Goal: Task Accomplishment & Management: Use online tool/utility

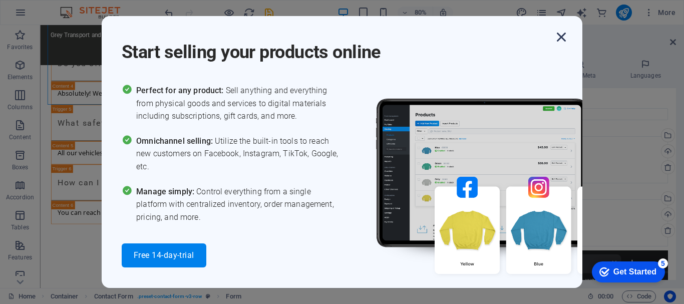
click at [562, 37] on icon "button" at bounding box center [561, 37] width 18 height 18
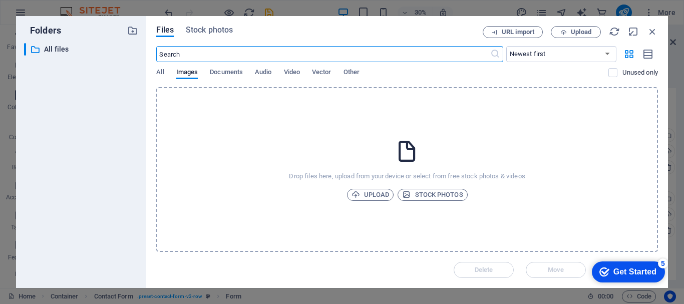
scroll to position [1565, 0]
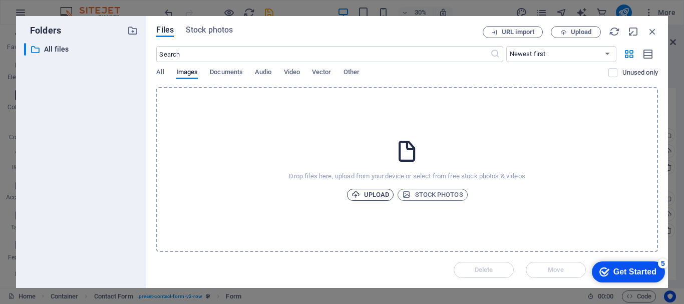
click at [366, 196] on span "Upload" at bounding box center [371, 195] width 38 height 12
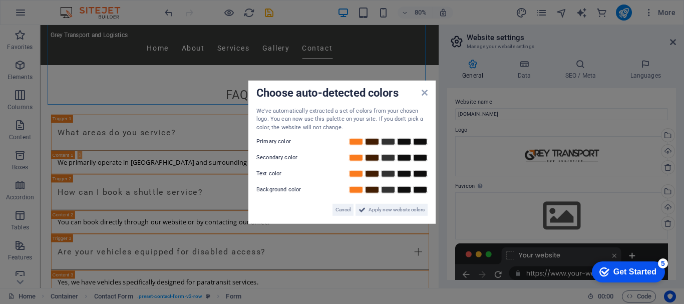
scroll to position [1876, 0]
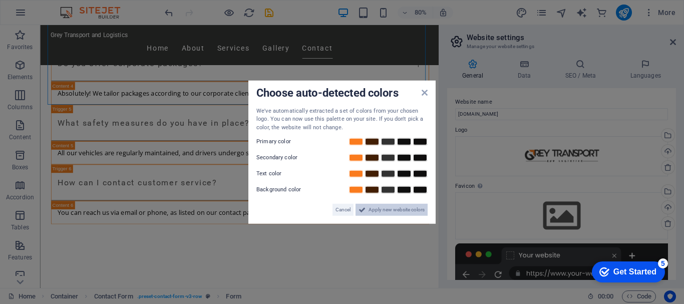
click at [380, 210] on span "Apply new website colors" at bounding box center [397, 210] width 56 height 12
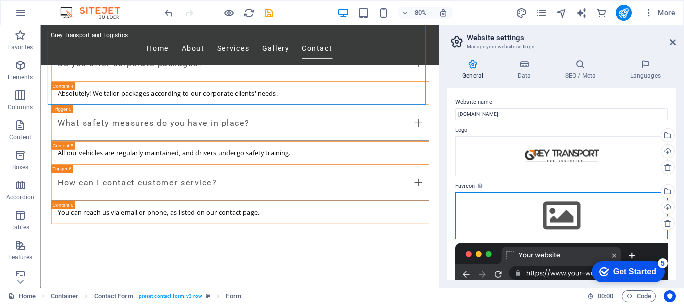
click at [573, 219] on div "Drag files here, click to choose files or select files from Files or our free s…" at bounding box center [561, 215] width 213 height 47
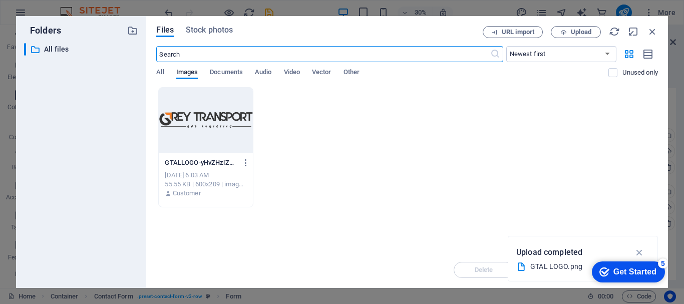
scroll to position [1565, 0]
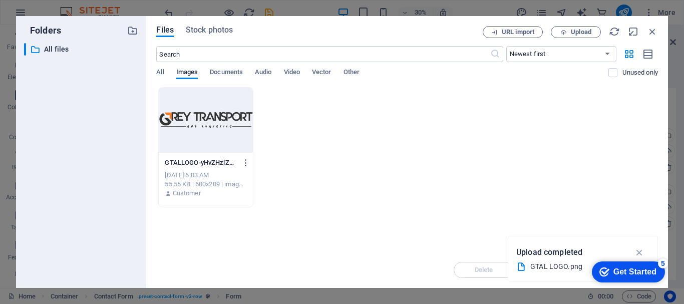
drag, startPoint x: 573, startPoint y: 219, endPoint x: 612, endPoint y: 204, distance: 42.0
click at [612, 204] on div "GTALLOGO-yHvZHzlZUGKDeRBYhlPDaA.png GTALLOGO-yHvZHzlZUGKDeRBYhlPDaA.png [DATE] …" at bounding box center [407, 147] width 502 height 120
click at [620, 272] on div "Get Started" at bounding box center [635, 271] width 43 height 9
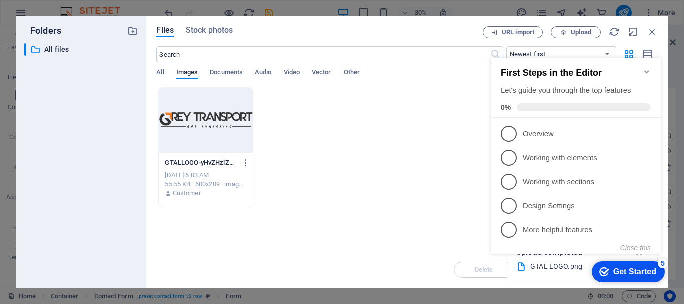
click at [370, 194] on div "GTALLOGO-yHvZHzlZUGKDeRBYhlPDaA.png GTALLOGO-yHvZHzlZUGKDeRBYhlPDaA.png [DATE] …" at bounding box center [407, 147] width 502 height 120
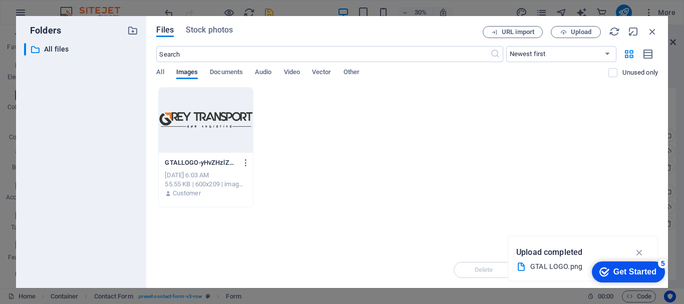
click at [213, 119] on div at bounding box center [206, 120] width 94 height 65
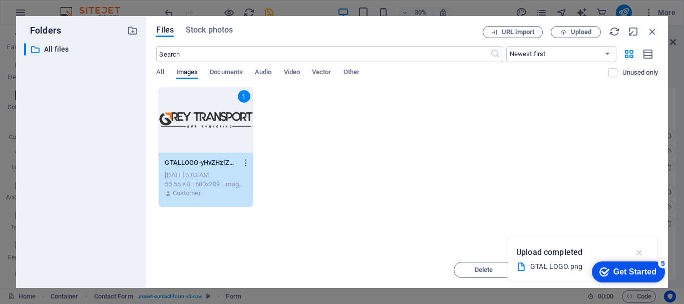
click at [639, 250] on icon "button" at bounding box center [640, 252] width 12 height 11
drag, startPoint x: 675, startPoint y: 147, endPoint x: 674, endPoint y: 193, distance: 46.6
click at [674, 193] on div "Folders ​ All files All files Files Stock photos URL import Upload ​ Newest fir…" at bounding box center [342, 152] width 684 height 304
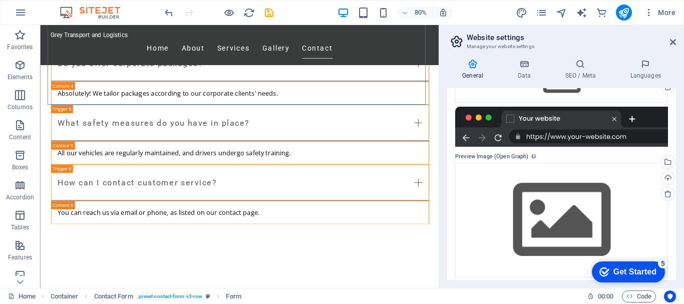
scroll to position [142, 0]
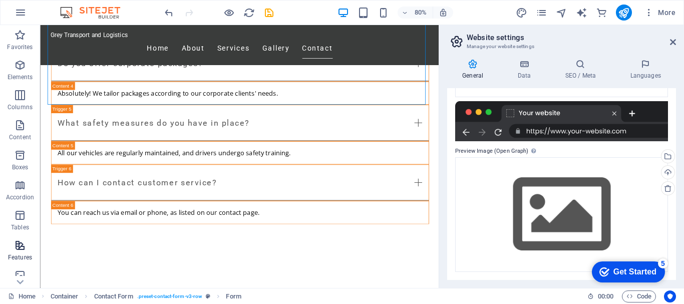
click at [21, 251] on span "Features" at bounding box center [20, 251] width 40 height 24
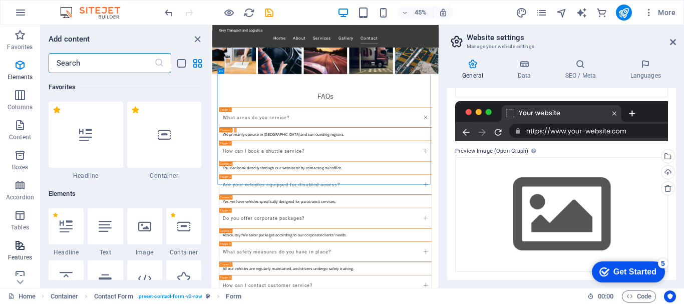
scroll to position [3904, 0]
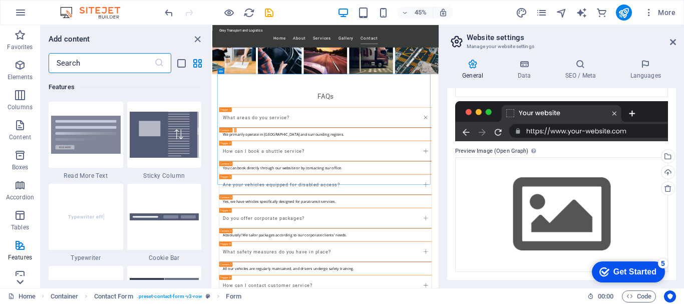
click at [19, 281] on icon at bounding box center [20, 282] width 14 height 14
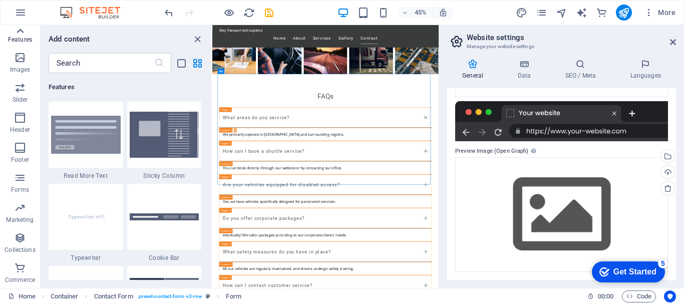
click at [19, 31] on icon at bounding box center [20, 31] width 7 height 5
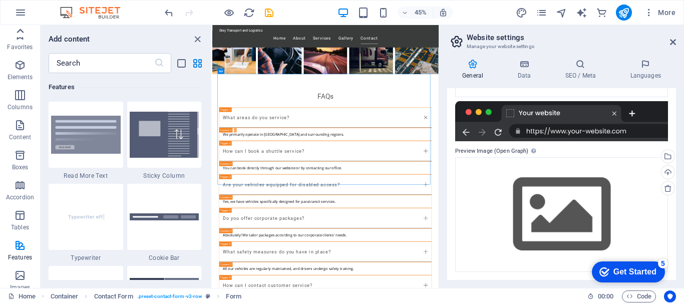
scroll to position [0, 0]
click at [197, 37] on icon "close panel" at bounding box center [198, 40] width 12 height 12
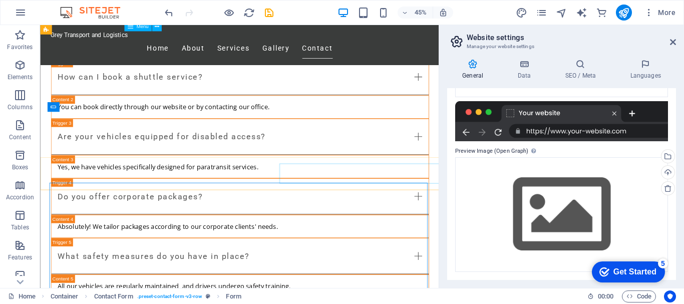
scroll to position [1620, 0]
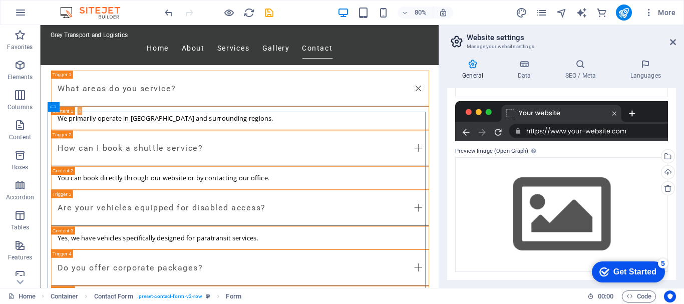
click at [618, 267] on div "Get Started" at bounding box center [635, 271] width 43 height 9
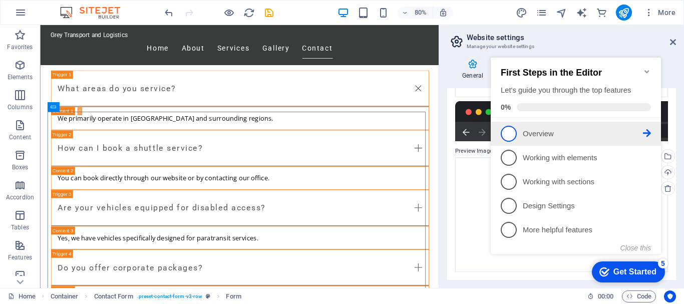
click at [528, 131] on p "Overview - incomplete" at bounding box center [583, 134] width 120 height 11
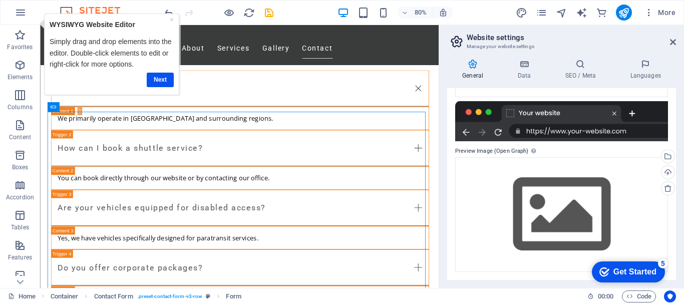
scroll to position [0, 0]
click at [632, 267] on div "Get Started" at bounding box center [635, 271] width 43 height 9
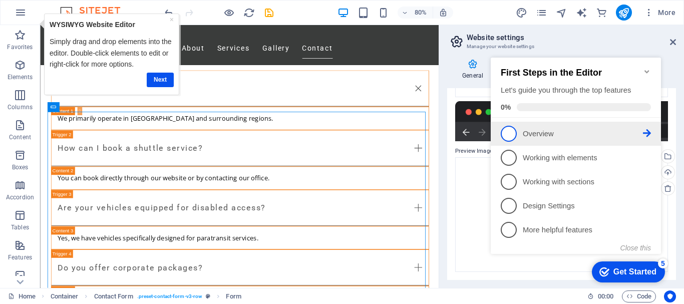
click at [511, 131] on span "1" at bounding box center [509, 134] width 16 height 16
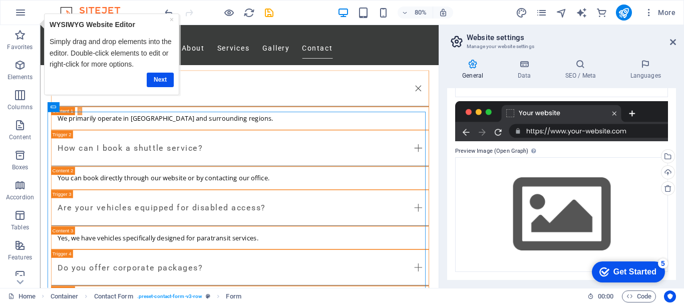
click at [616, 265] on div "checkmark Get Started 5" at bounding box center [628, 271] width 73 height 21
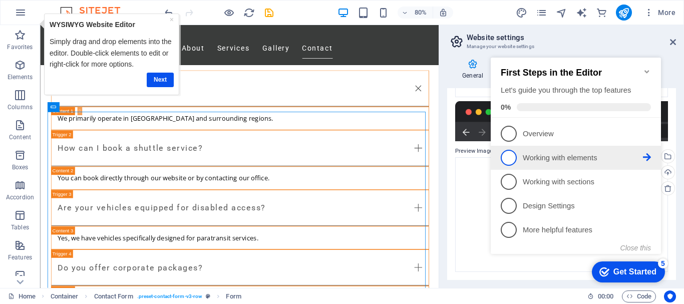
click at [510, 154] on span "2" at bounding box center [509, 158] width 16 height 16
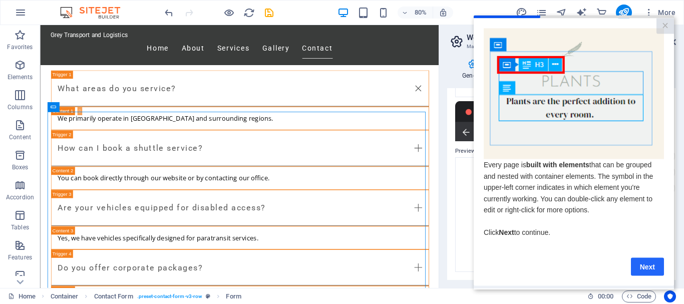
click at [649, 271] on link "Next" at bounding box center [647, 266] width 33 height 18
click at [649, 271] on appcues "× Every page is built with elements that can be grouped and nested with contain…" at bounding box center [574, 152] width 200 height 274
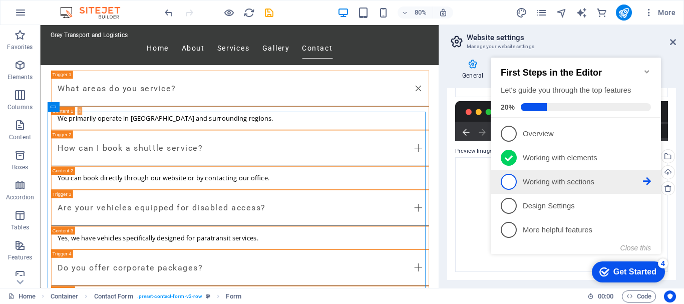
click at [509, 180] on span "3" at bounding box center [509, 182] width 16 height 16
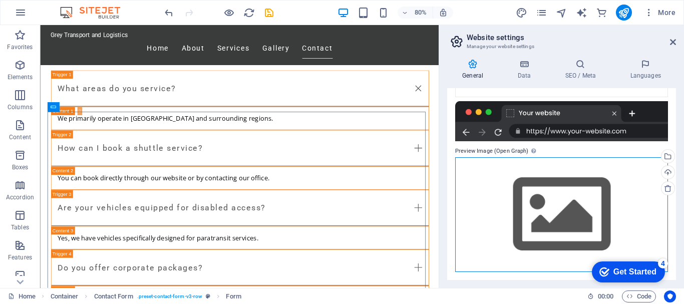
drag, startPoint x: 22, startPoint y: 137, endPoint x: 509, endPoint y: 180, distance: 488.7
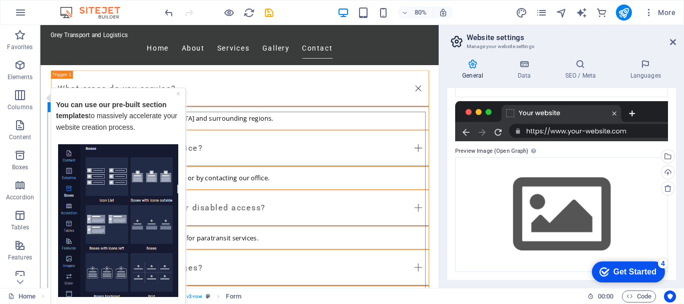
drag, startPoint x: 509, startPoint y: 180, endPoint x: 444, endPoint y: 250, distance: 95.7
click at [444, 250] on div "General Data SEO / Meta Languages Website name [DOMAIN_NAME] Logo Drag files he…" at bounding box center [561, 169] width 245 height 237
click at [618, 270] on div "Get Started" at bounding box center [635, 271] width 43 height 9
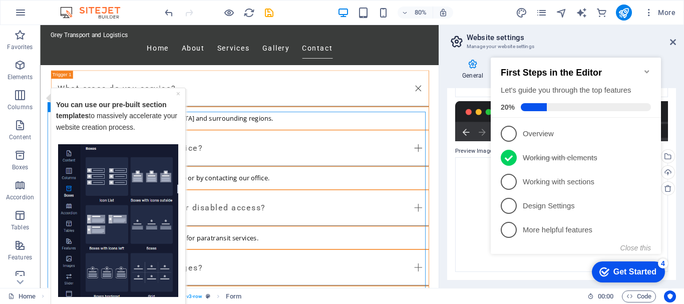
click at [141, 221] on img "Tooltip" at bounding box center [118, 220] width 120 height 153
click at [142, 254] on img "Tooltip" at bounding box center [118, 220] width 120 height 153
click at [107, 268] on img "Tooltip" at bounding box center [118, 220] width 120 height 153
click at [179, 93] on link "×" at bounding box center [178, 93] width 4 height 8
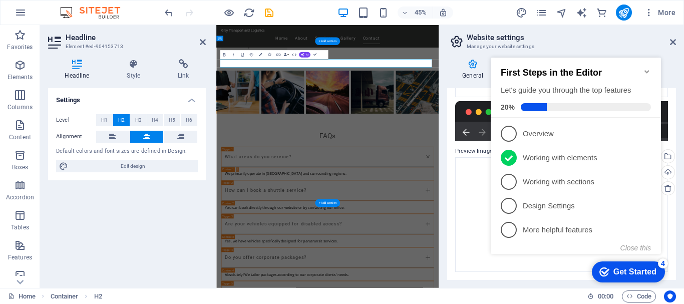
scroll to position [1707, 0]
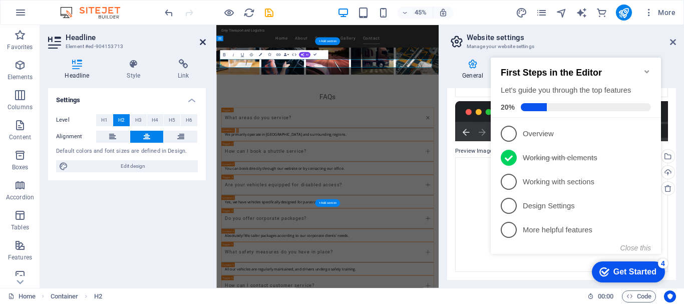
click at [202, 42] on icon at bounding box center [203, 42] width 6 height 8
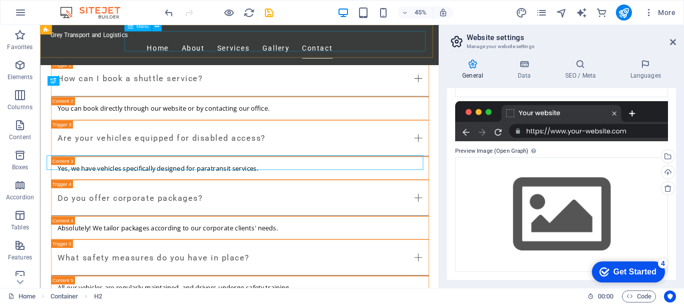
scroll to position [1620, 0]
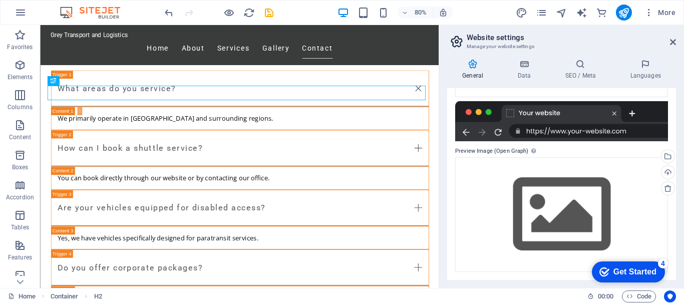
click at [618, 273] on div "Get Started" at bounding box center [635, 271] width 43 height 9
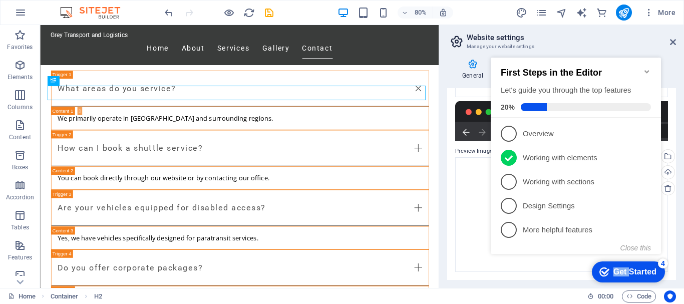
click at [618, 273] on div "Get Started" at bounding box center [635, 271] width 43 height 9
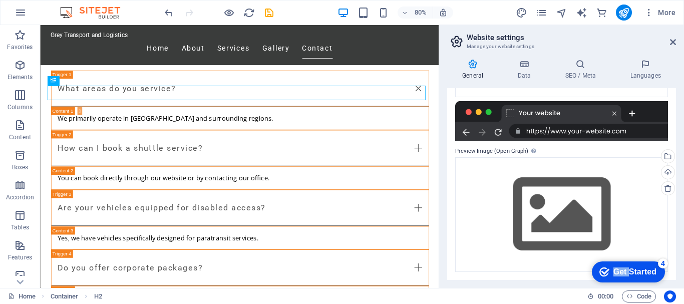
click at [657, 276] on div "Get Started" at bounding box center [635, 271] width 43 height 9
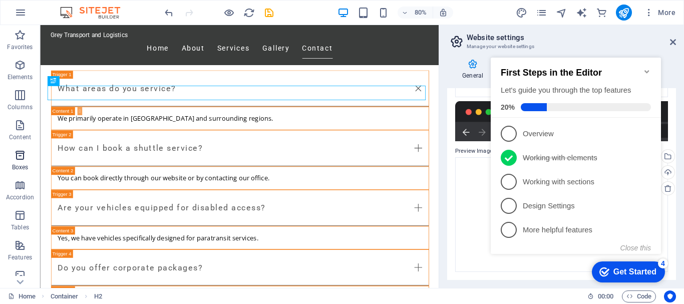
click at [26, 162] on span "Boxes" at bounding box center [20, 161] width 40 height 24
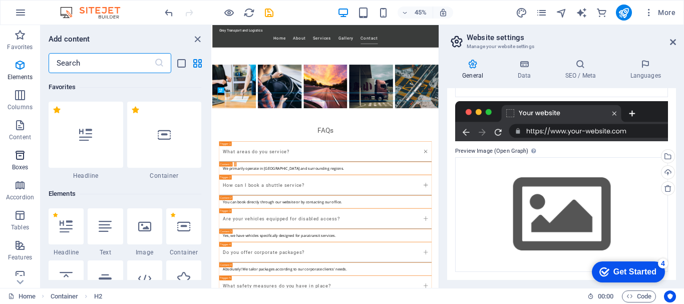
scroll to position [2763, 0]
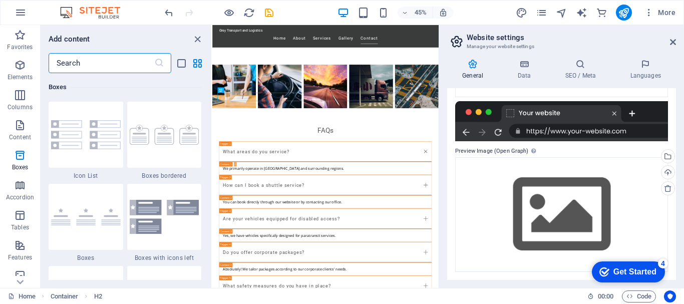
click at [616, 267] on div "Get Started" at bounding box center [635, 271] width 43 height 9
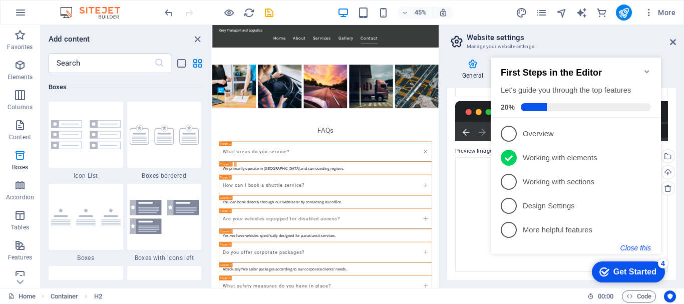
click at [635, 245] on button "Close this" at bounding box center [636, 248] width 31 height 8
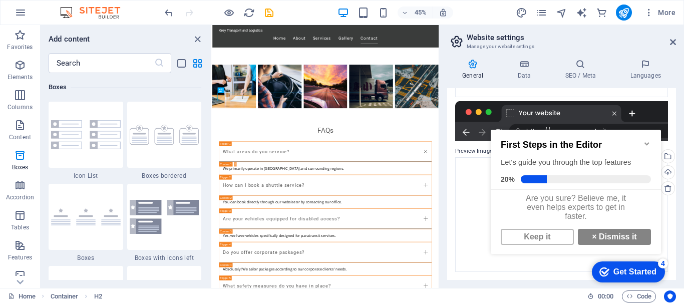
click at [648, 140] on icon "Minimize checklist" at bounding box center [647, 144] width 8 height 8
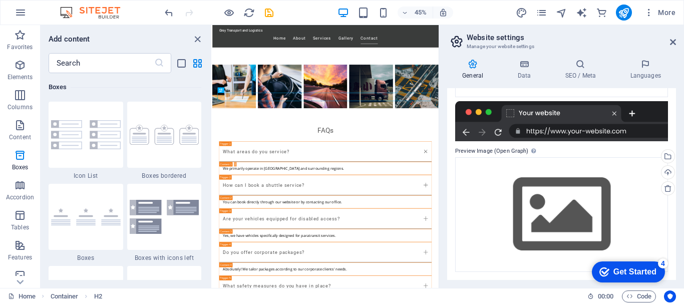
scroll to position [142, 0]
click at [523, 73] on h4 "Data" at bounding box center [526, 69] width 48 height 21
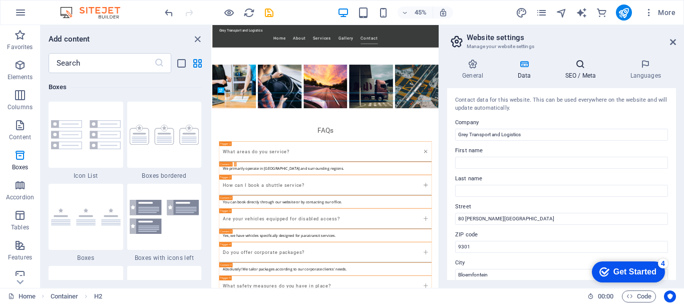
click at [585, 71] on h4 "SEO / Meta" at bounding box center [582, 69] width 65 height 21
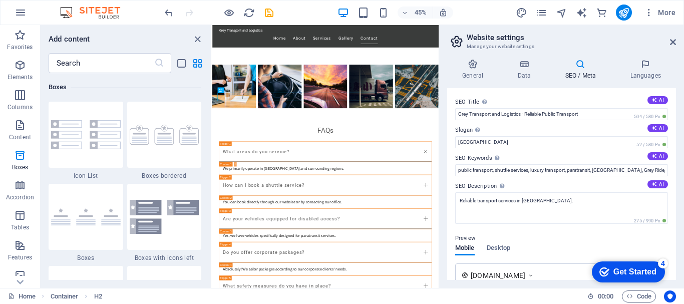
click at [585, 71] on h4 "SEO / Meta" at bounding box center [582, 69] width 65 height 21
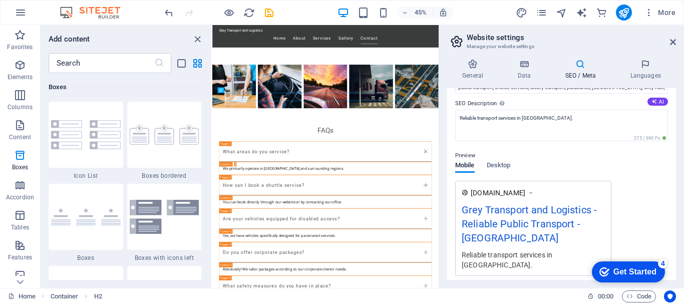
scroll to position [81, 0]
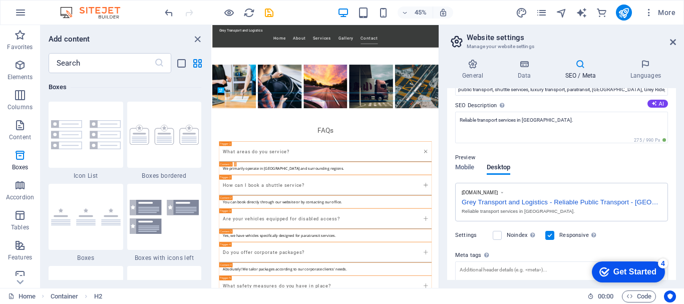
drag, startPoint x: 676, startPoint y: 174, endPoint x: 678, endPoint y: 194, distance: 20.6
click at [678, 194] on div "General Data SEO / Meta Languages Website name [DOMAIN_NAME] Logo Drag files he…" at bounding box center [561, 169] width 245 height 237
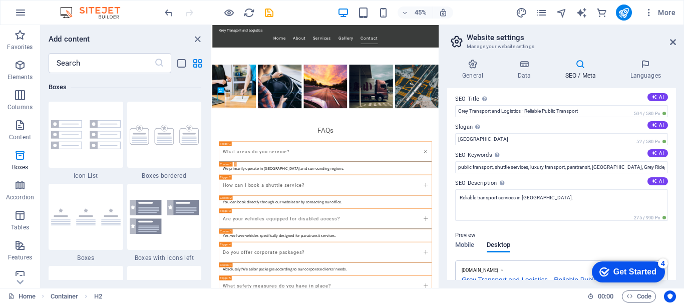
scroll to position [0, 0]
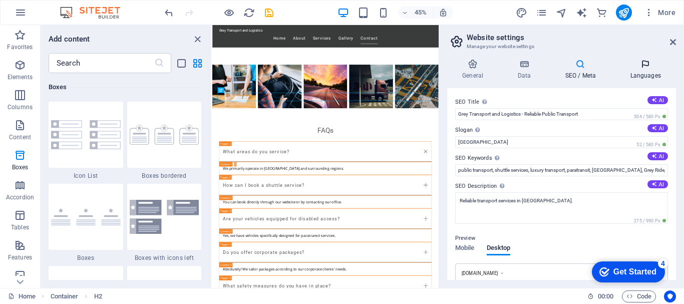
click at [652, 73] on h4 "Languages" at bounding box center [645, 69] width 61 height 21
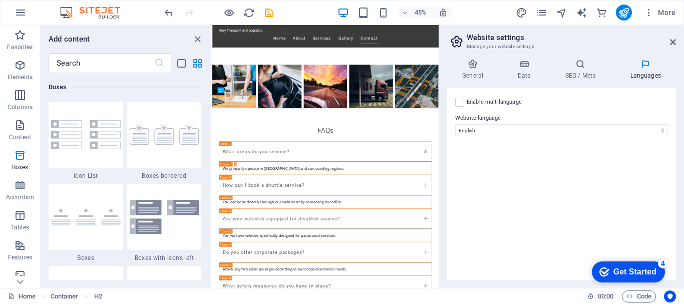
click at [621, 271] on div "Get Started" at bounding box center [635, 271] width 43 height 9
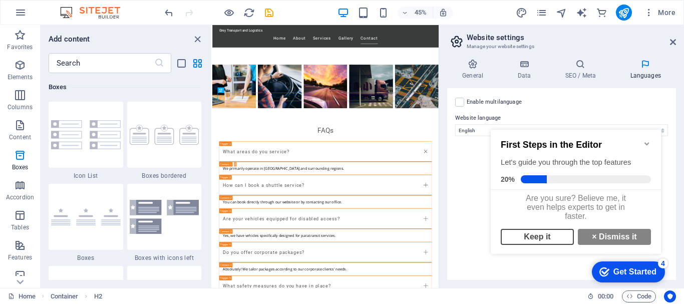
click at [540, 242] on link "Keep it" at bounding box center [537, 237] width 73 height 16
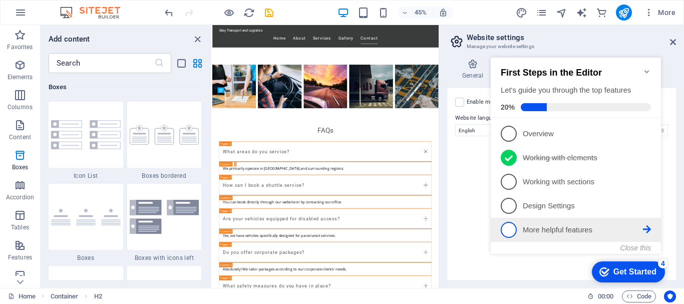
click at [508, 230] on span "5" at bounding box center [509, 230] width 16 height 16
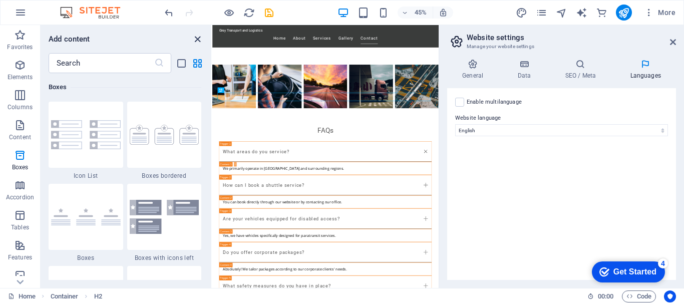
click at [196, 38] on icon "close panel" at bounding box center [198, 40] width 12 height 12
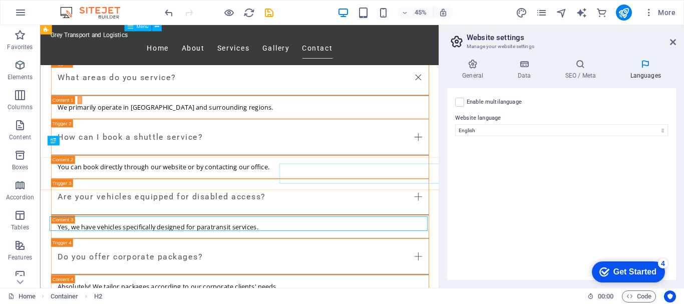
scroll to position [1545, 0]
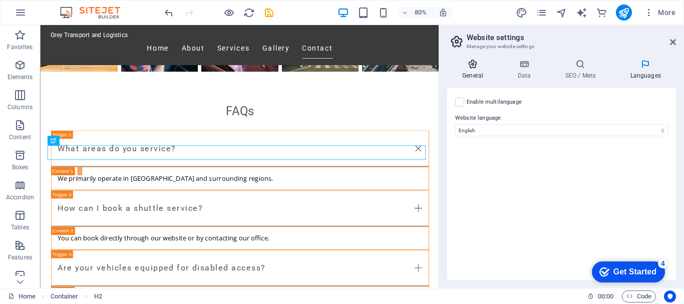
click at [471, 71] on h4 "General" at bounding box center [474, 69] width 55 height 21
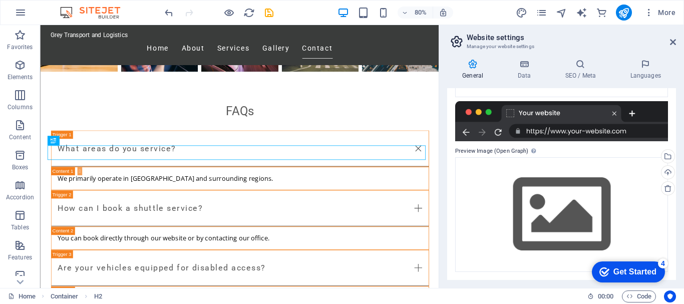
click at [624, 272] on div "Get Started" at bounding box center [635, 271] width 43 height 9
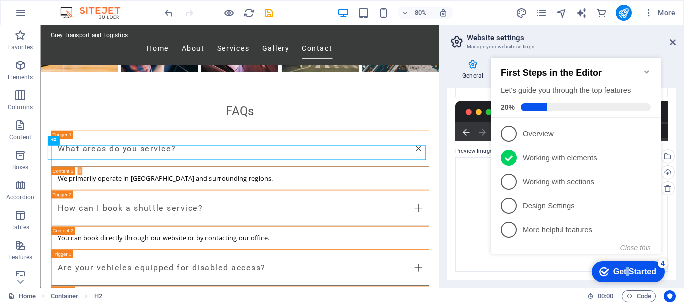
drag, startPoint x: 526, startPoint y: 59, endPoint x: 624, endPoint y: 262, distance: 225.8
click at [624, 272] on div "Get Started" at bounding box center [635, 271] width 43 height 9
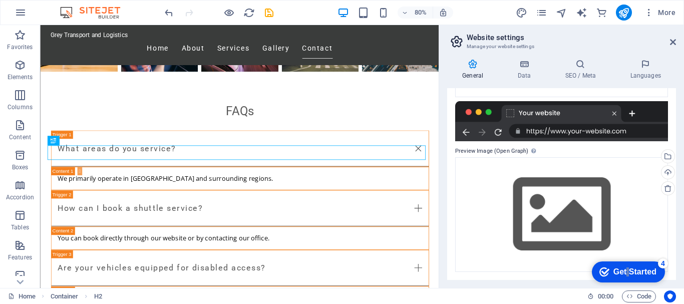
drag, startPoint x: 137, startPoint y: 219, endPoint x: 268, endPoint y: 12, distance: 245.8
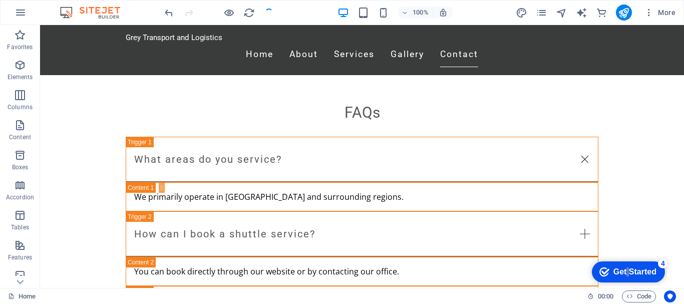
scroll to position [1574, 0]
